Goal: Information Seeking & Learning: Learn about a topic

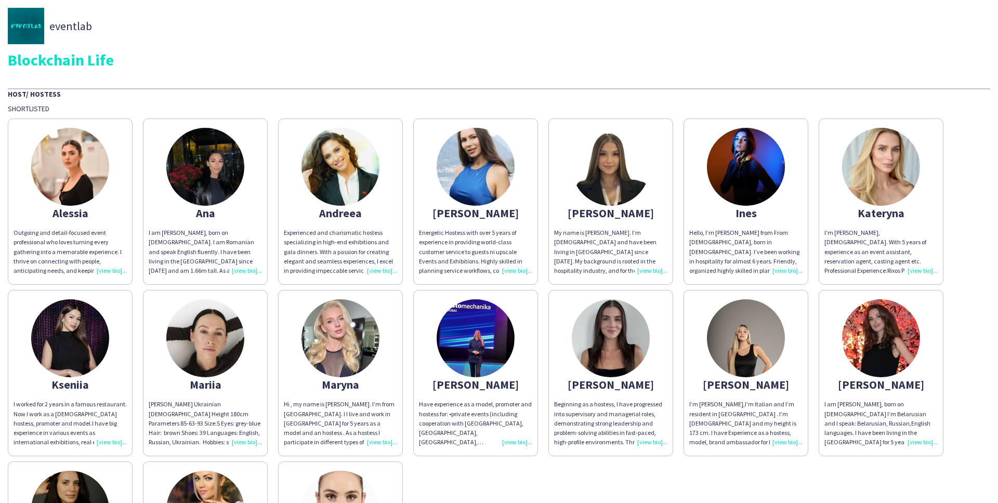
click at [607, 161] on img at bounding box center [611, 167] width 78 height 78
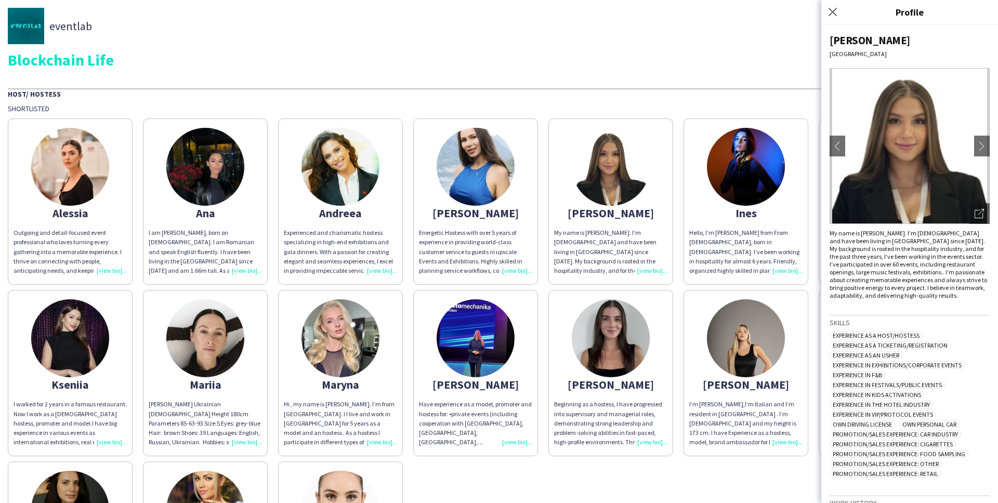
click at [980, 134] on img at bounding box center [910, 146] width 160 height 156
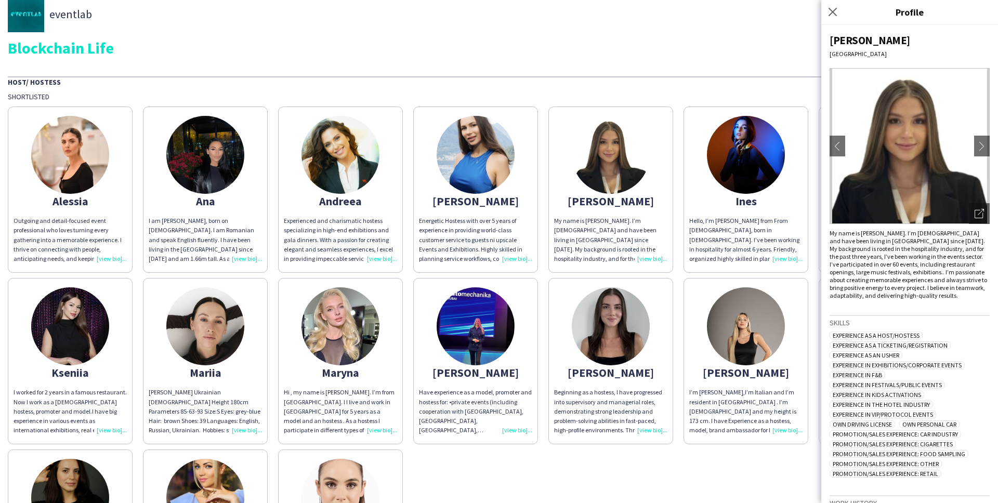
scroll to position [17, 0]
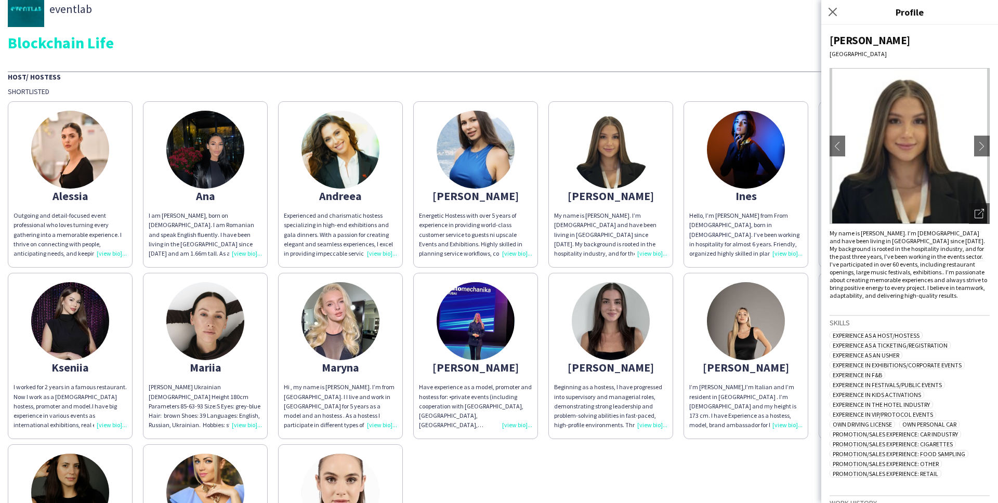
click at [744, 335] on img at bounding box center [746, 321] width 78 height 78
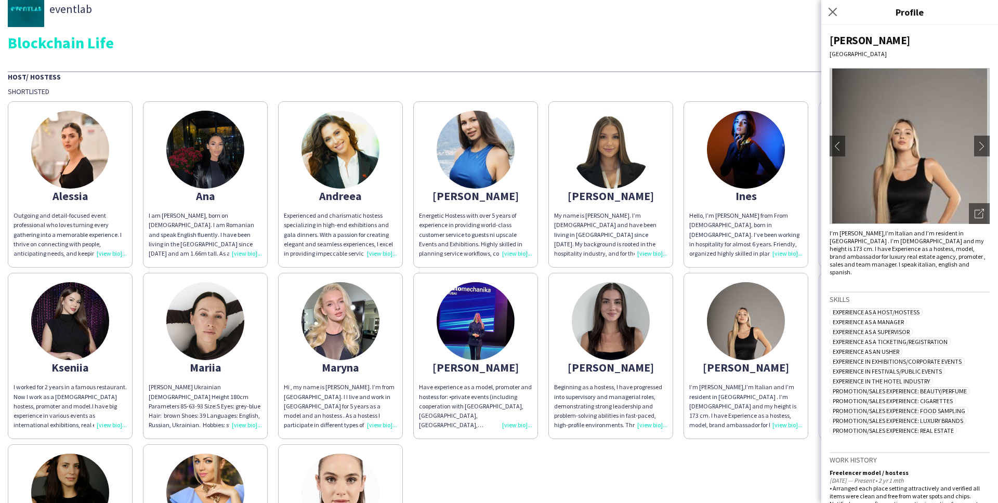
click at [646, 453] on div "Alessia Outgoing and detail-focused event professional who loves turning every …" at bounding box center [499, 353] width 982 height 515
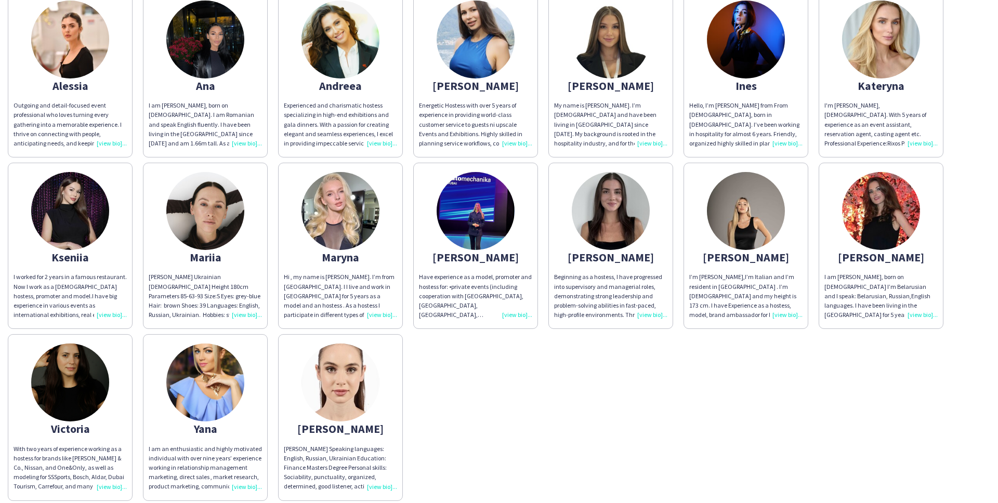
scroll to position [172, 0]
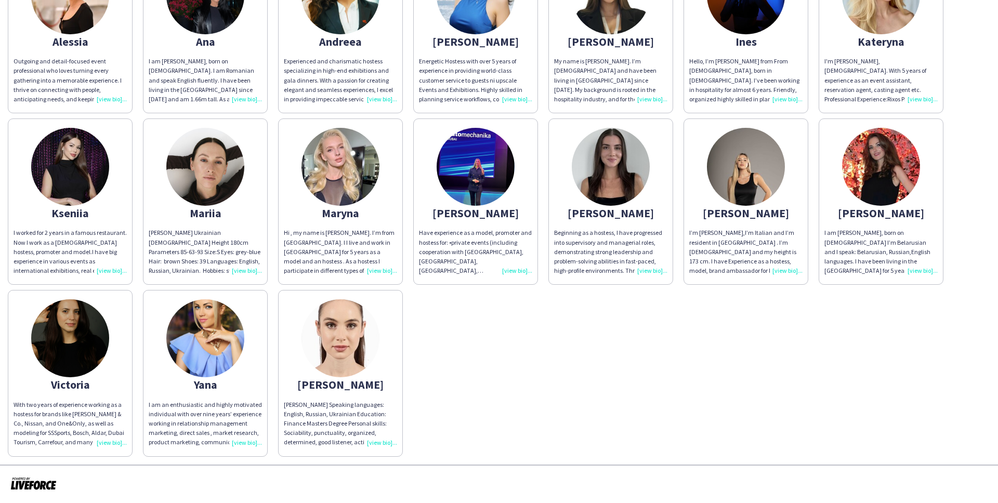
click at [358, 360] on img at bounding box center [340, 338] width 78 height 78
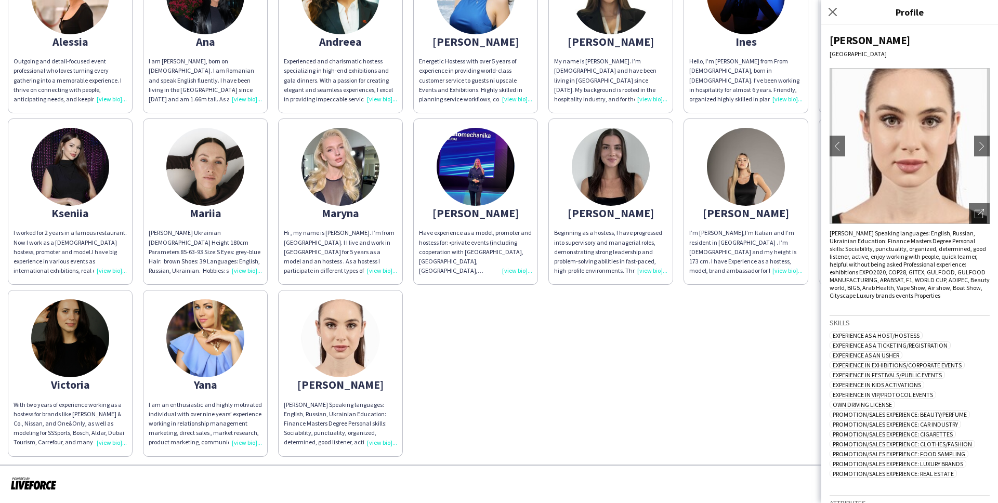
click at [590, 371] on div "Alessia Outgoing and detail-focused event professional who loves turning every …" at bounding box center [499, 199] width 982 height 515
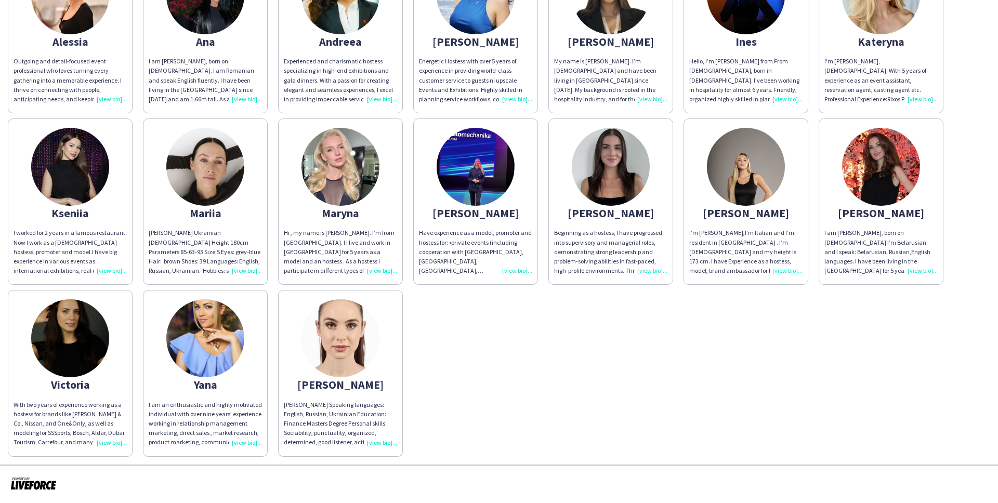
click at [488, 167] on img at bounding box center [476, 167] width 78 height 78
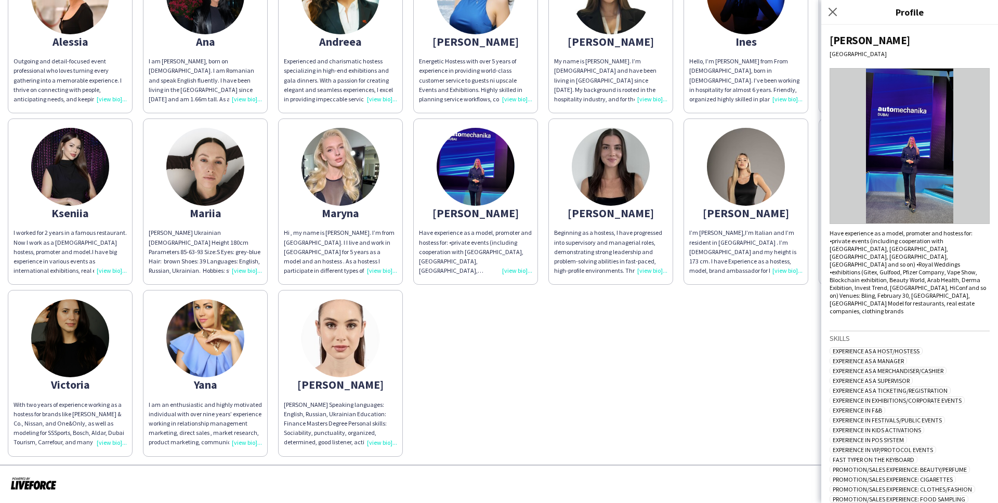
click at [928, 159] on img at bounding box center [910, 146] width 160 height 156
click at [910, 159] on img at bounding box center [910, 146] width 160 height 156
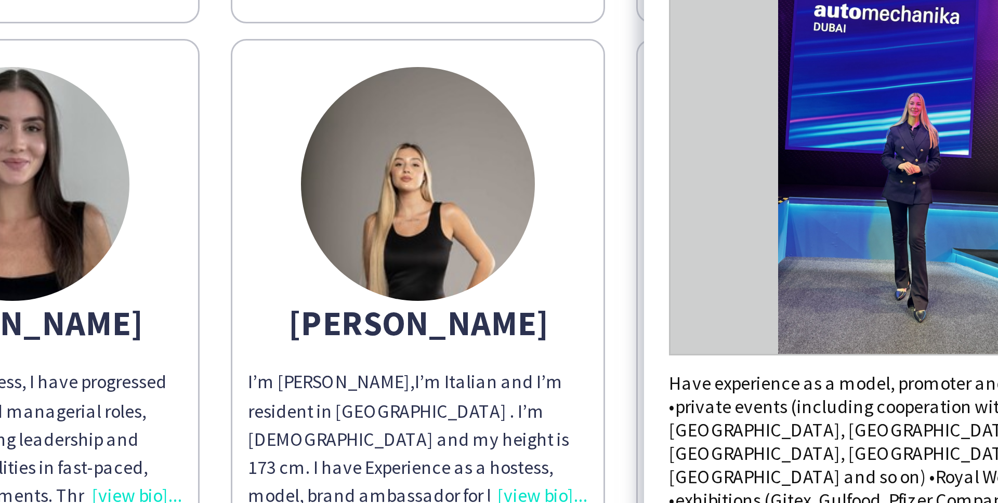
click at [910, 158] on img at bounding box center [910, 146] width 160 height 156
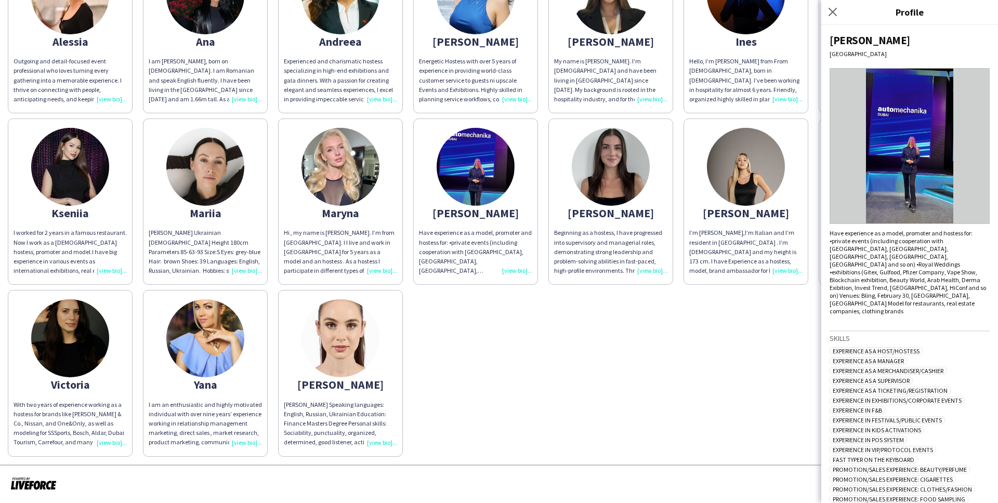
click at [918, 297] on div "Have experience as a model, promoter and hostess for: •private events (includin…" at bounding box center [910, 272] width 160 height 86
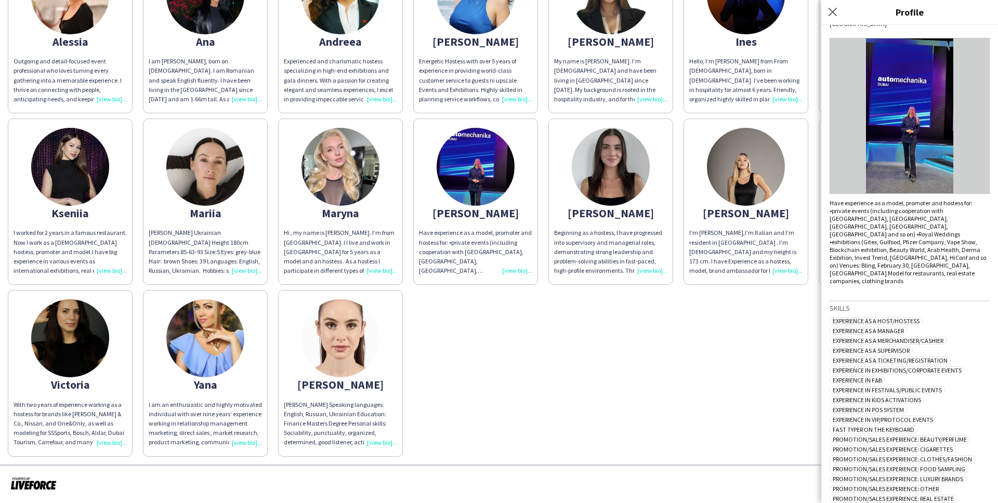
scroll to position [0, 0]
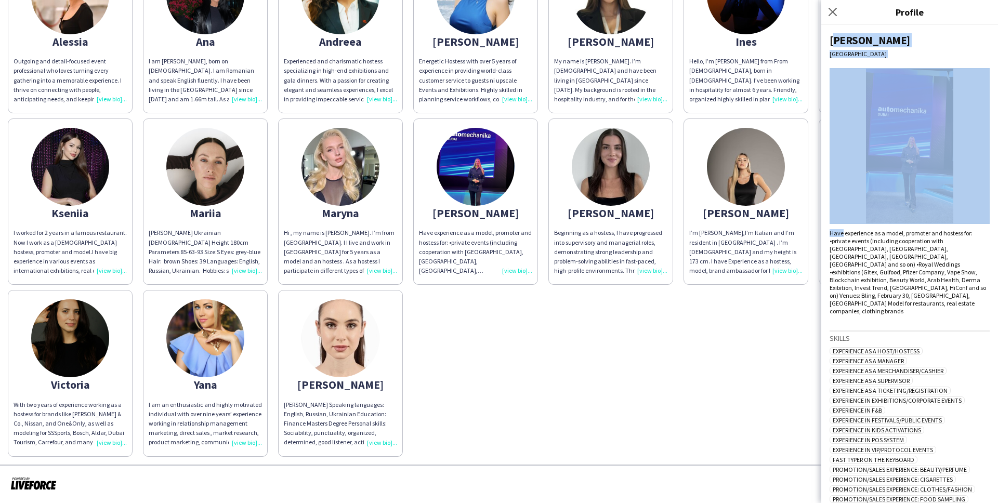
drag, startPoint x: 826, startPoint y: 35, endPoint x: 904, endPoint y: 173, distance: 158.5
click at [904, 173] on div "[PERSON_NAME] Dubai Have experience as a model, promoter and hostess for: •priv…" at bounding box center [909, 264] width 177 height 478
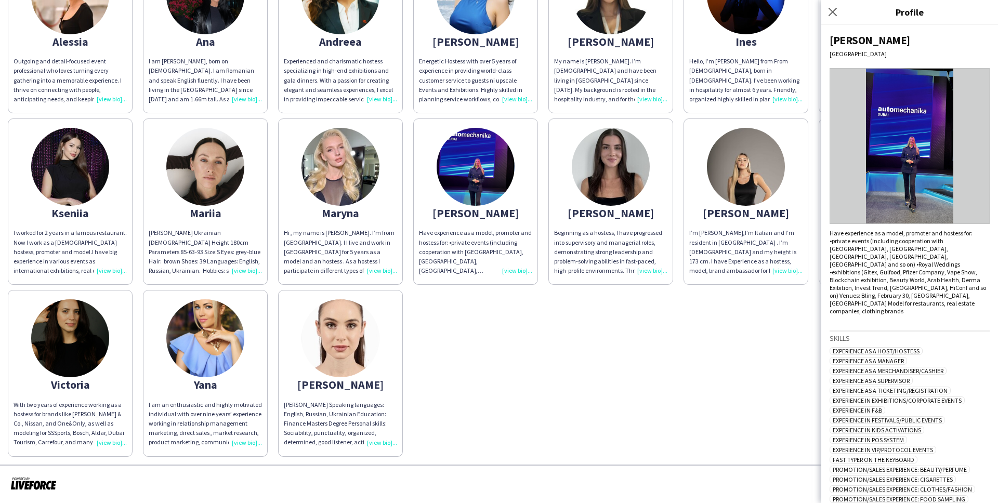
click at [909, 292] on div "Have experience as a model, promoter and hostess for: •private events (includin…" at bounding box center [910, 272] width 160 height 86
click at [537, 333] on div "Alessia Outgoing and detail-focused event professional who loves turning every …" at bounding box center [499, 199] width 982 height 515
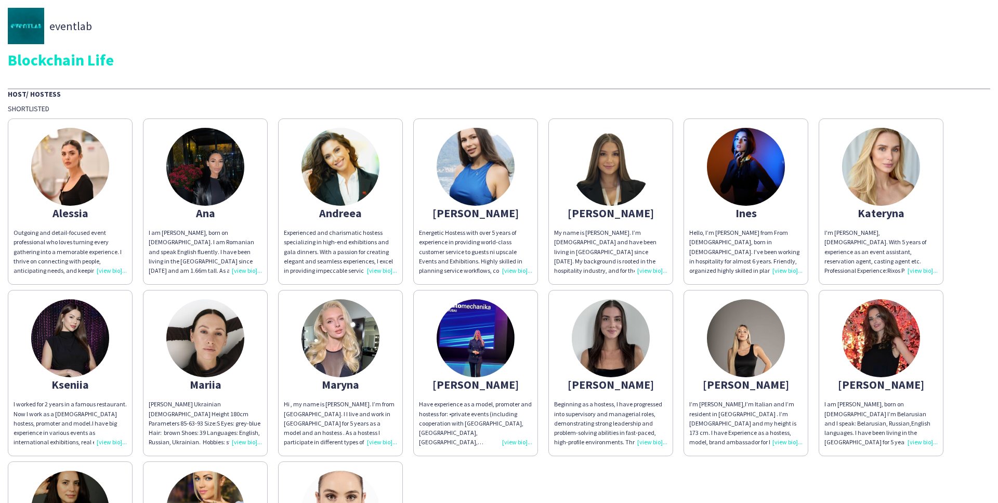
click at [871, 184] on img at bounding box center [881, 167] width 78 height 78
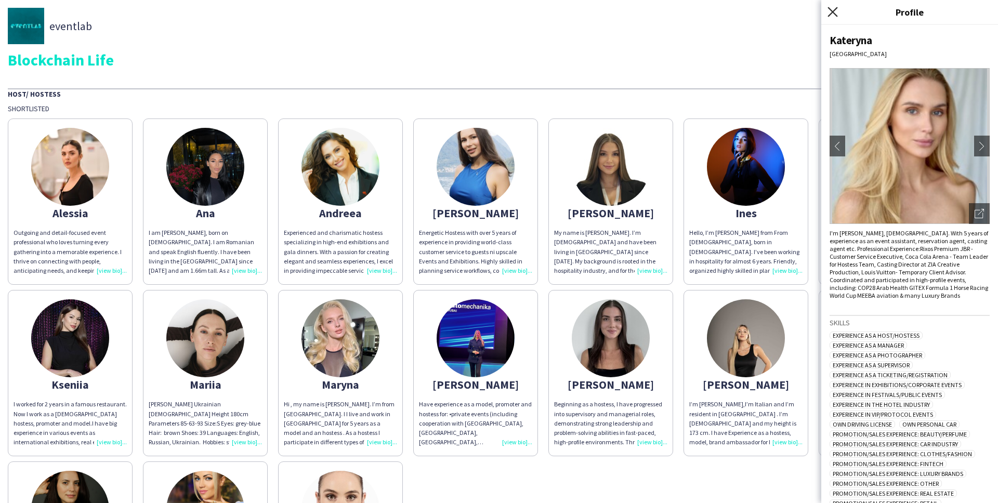
click at [830, 11] on icon "Close pop-in" at bounding box center [833, 12] width 10 height 10
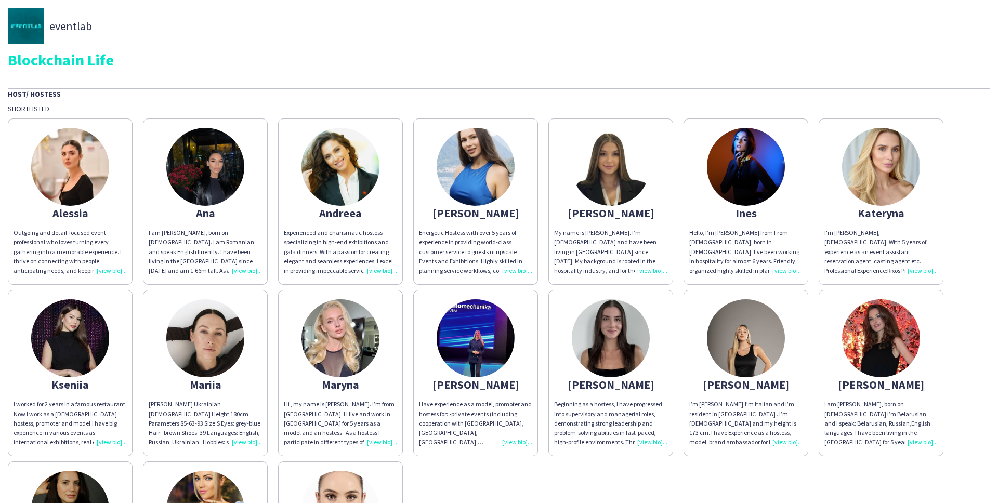
click at [786, 43] on div "eventlab" at bounding box center [499, 26] width 982 height 36
